Goal: Ask a question

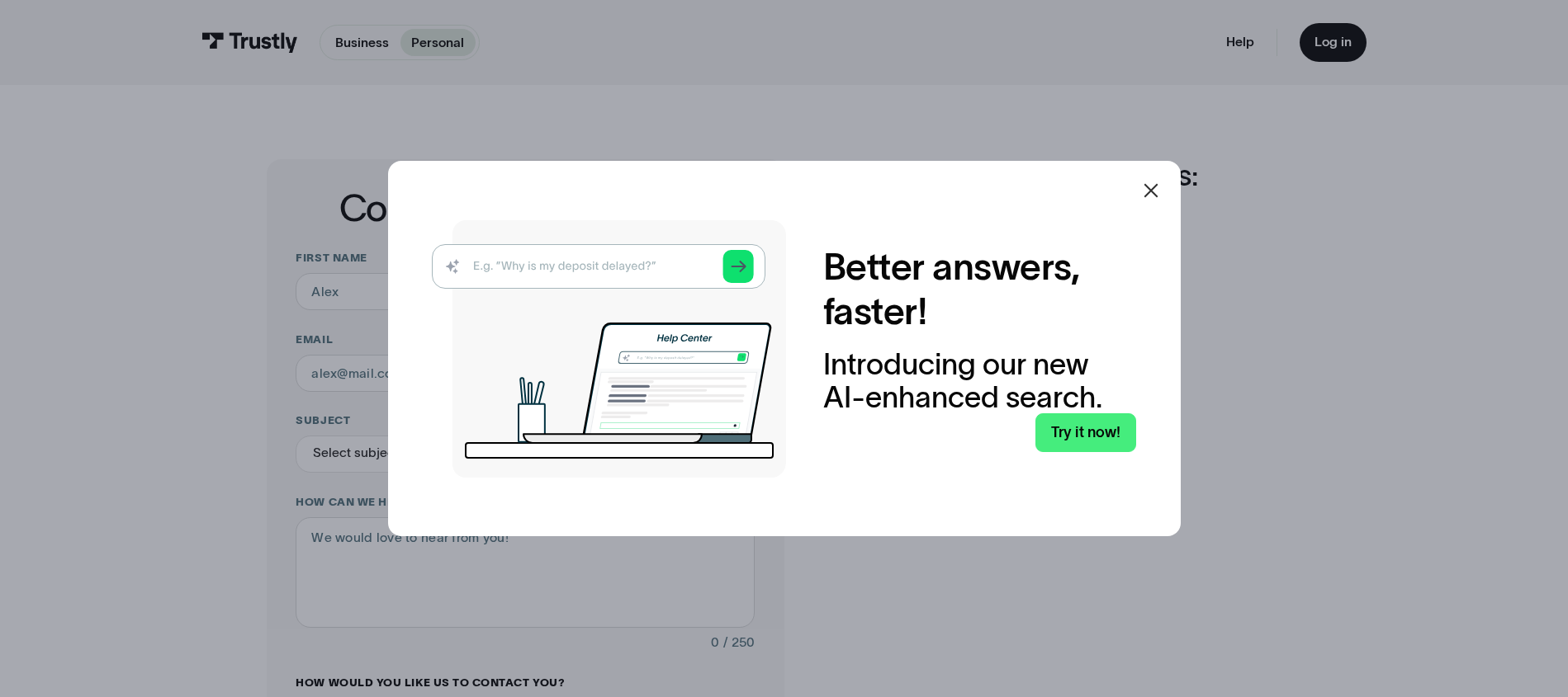
click at [1167, 186] on div at bounding box center [1151, 191] width 40 height 40
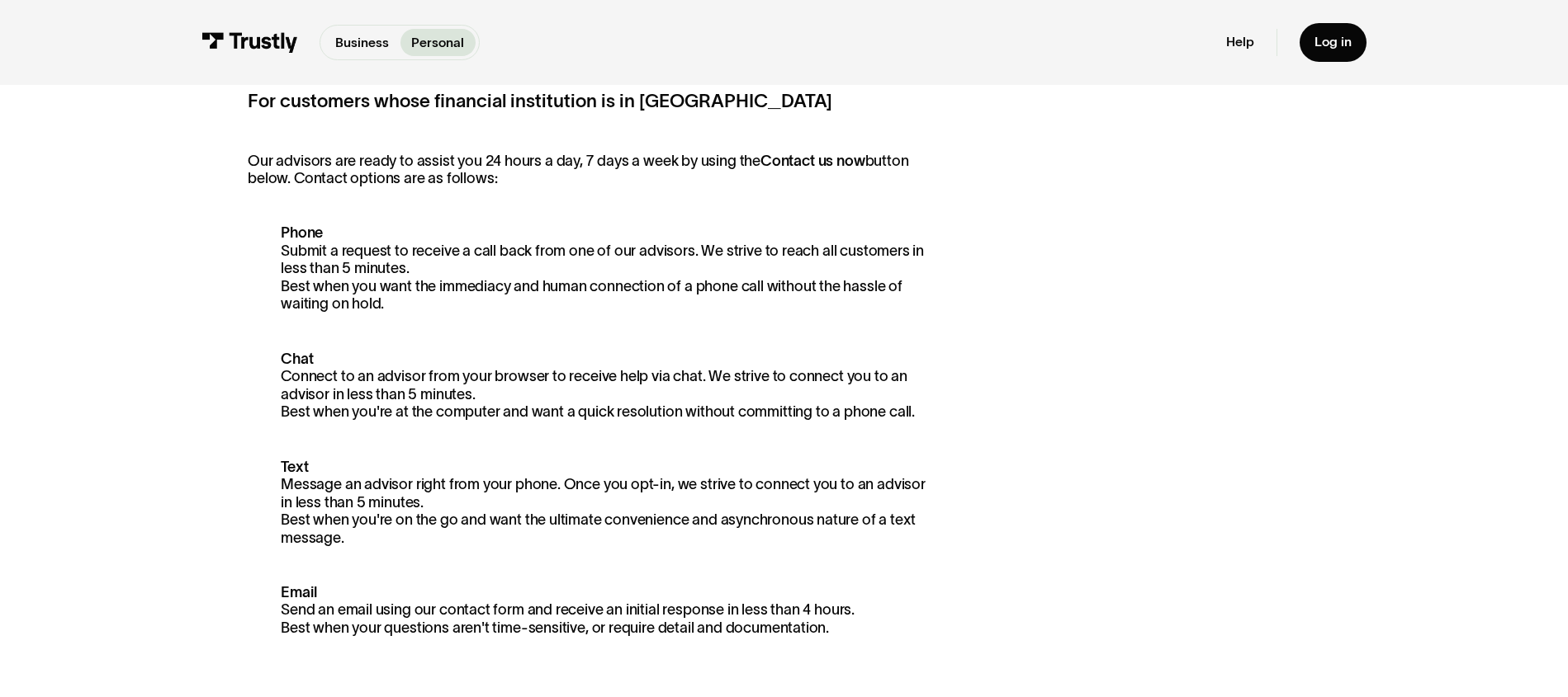
scroll to position [332, 0]
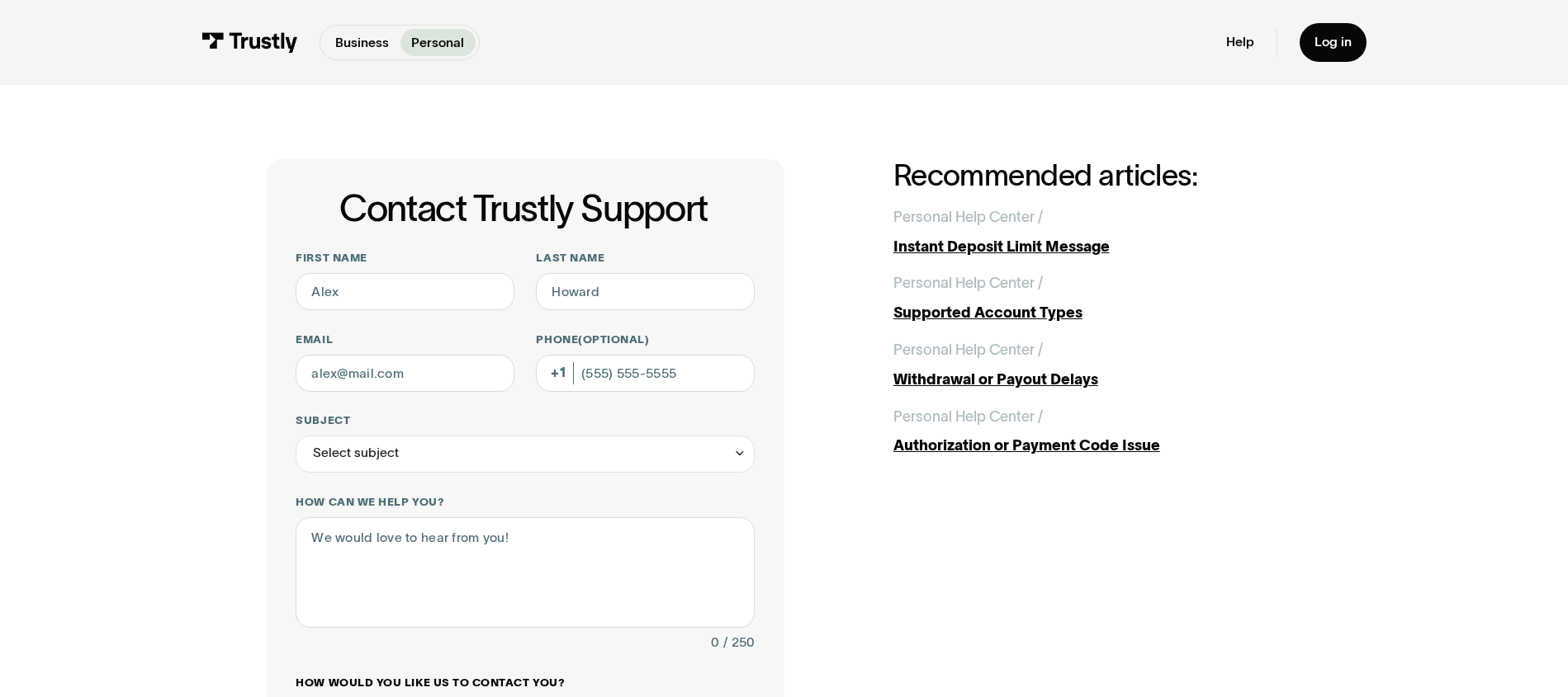
click at [427, 43] on p "Personal" at bounding box center [437, 43] width 53 height 20
click at [114, 143] on div "Contact Trustly Support First name Last name Email Phone (Optional) Subject Sel…" at bounding box center [784, 580] width 1493 height 991
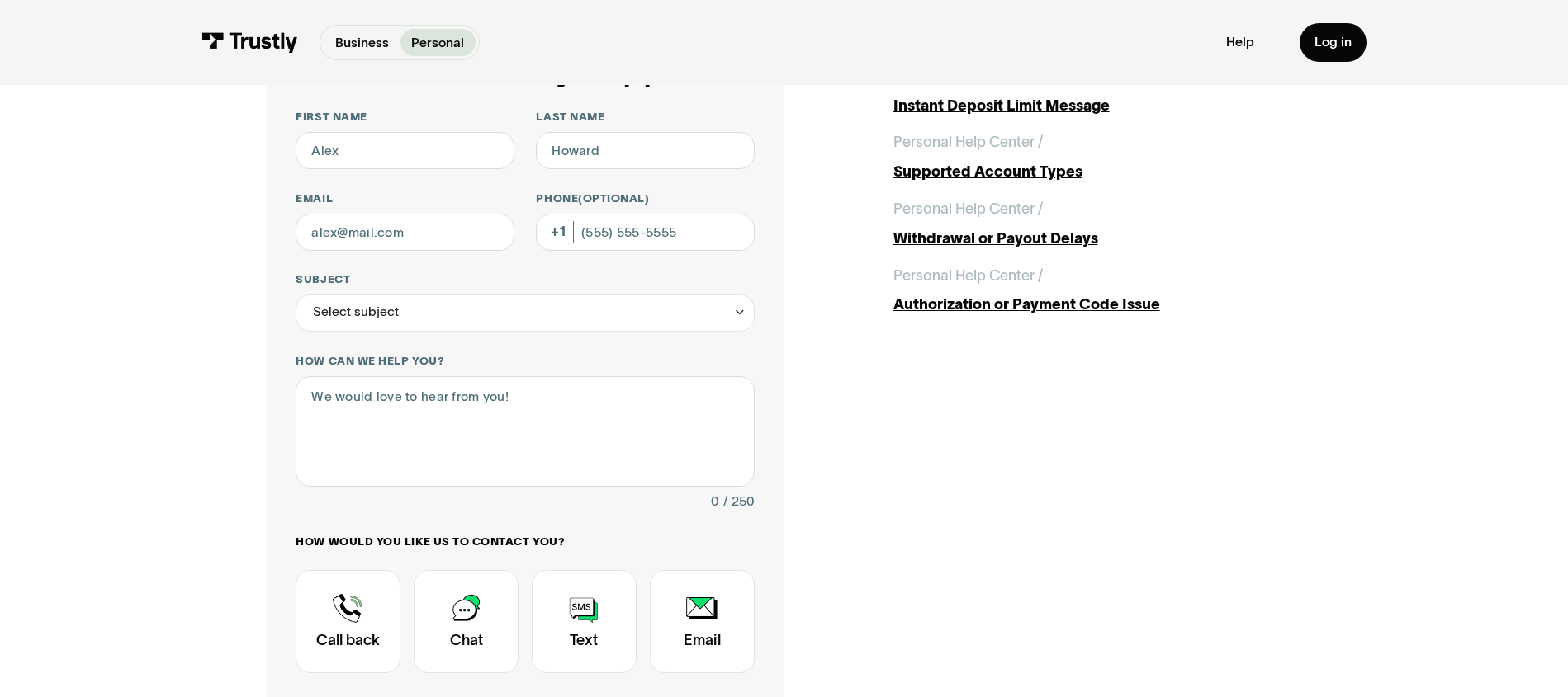
scroll to position [230, 0]
